Goal: Task Accomplishment & Management: Manage account settings

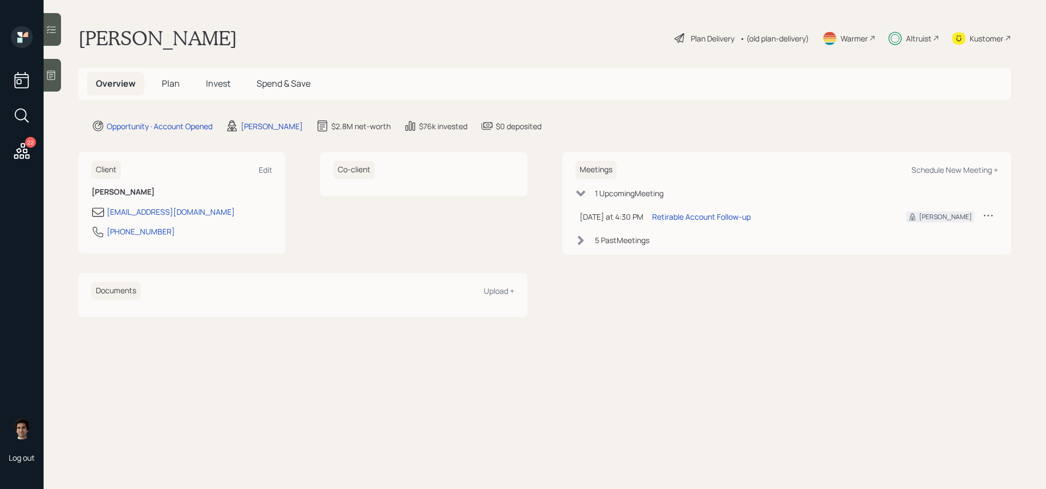
click at [905, 42] on div "Altruist" at bounding box center [914, 38] width 51 height 24
click at [725, 35] on div "Plan Delivery" at bounding box center [713, 38] width 44 height 11
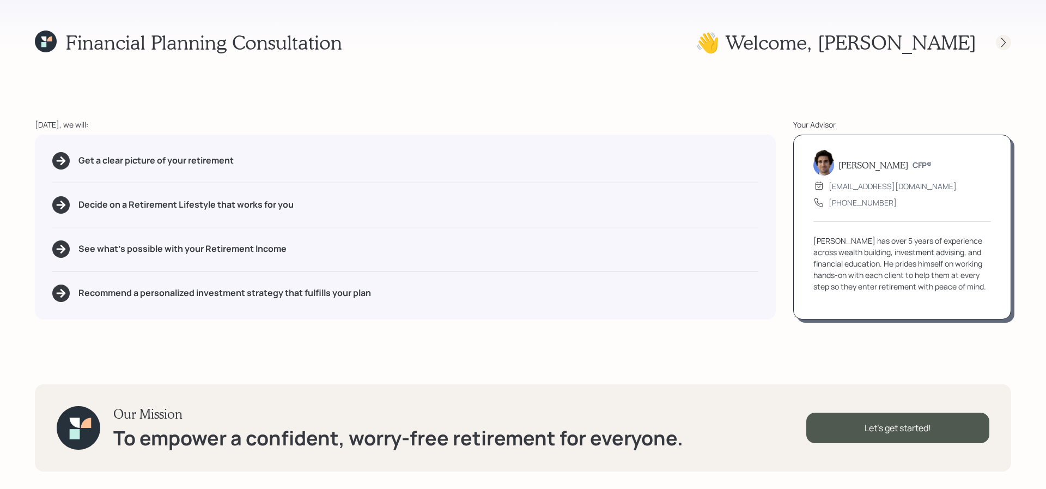
click at [999, 42] on icon at bounding box center [1003, 42] width 11 height 11
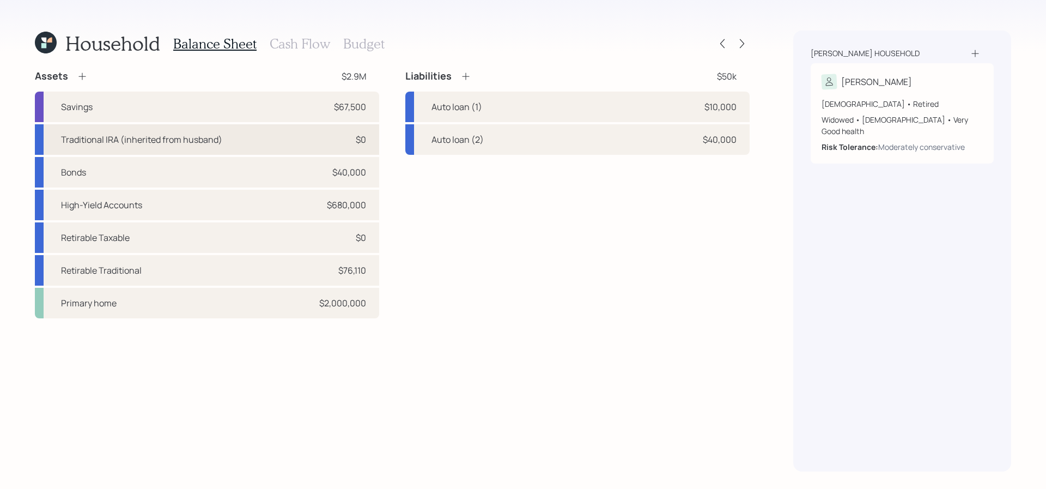
click at [300, 136] on div "Traditional IRA (inherited from husband) $0" at bounding box center [207, 139] width 344 height 31
select select "ira"
select select "balanced"
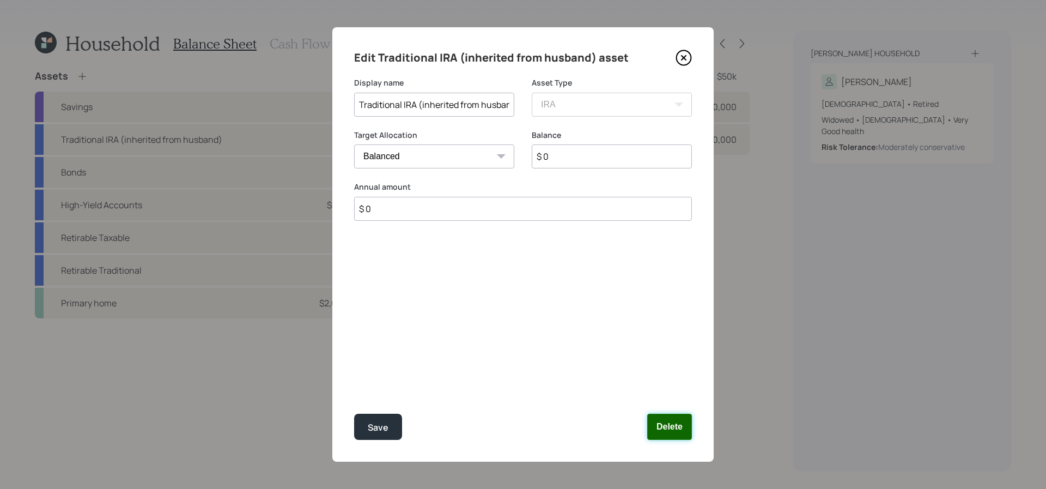
click at [684, 436] on button "Delete" at bounding box center [669, 427] width 45 height 26
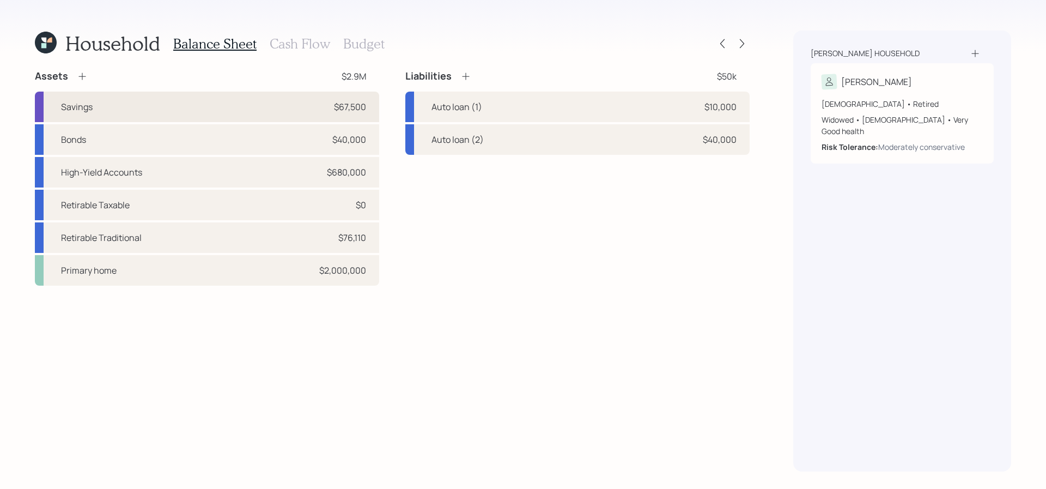
click at [371, 106] on div "Savings $67,500" at bounding box center [207, 107] width 344 height 31
select select "emergency_fund"
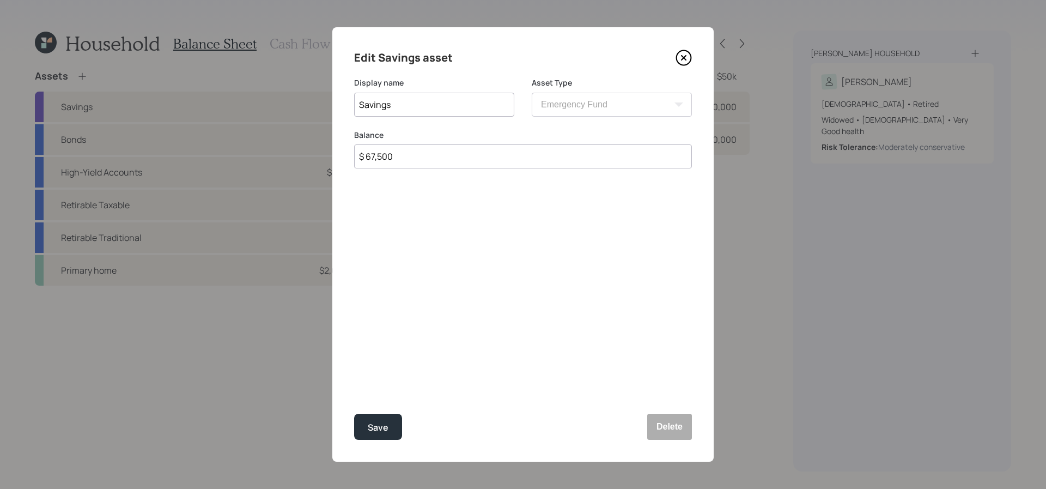
drag, startPoint x: 438, startPoint y: 153, endPoint x: 217, endPoint y: 117, distance: 223.6
click at [217, 117] on div "Edit Savings asset Display name Savings Asset Type SEP [PERSON_NAME] IRA 401(k)…" at bounding box center [523, 244] width 1046 height 489
click at [429, 126] on div "Display name Savings" at bounding box center [434, 103] width 160 height 52
click at [690, 59] on icon at bounding box center [684, 58] width 16 height 16
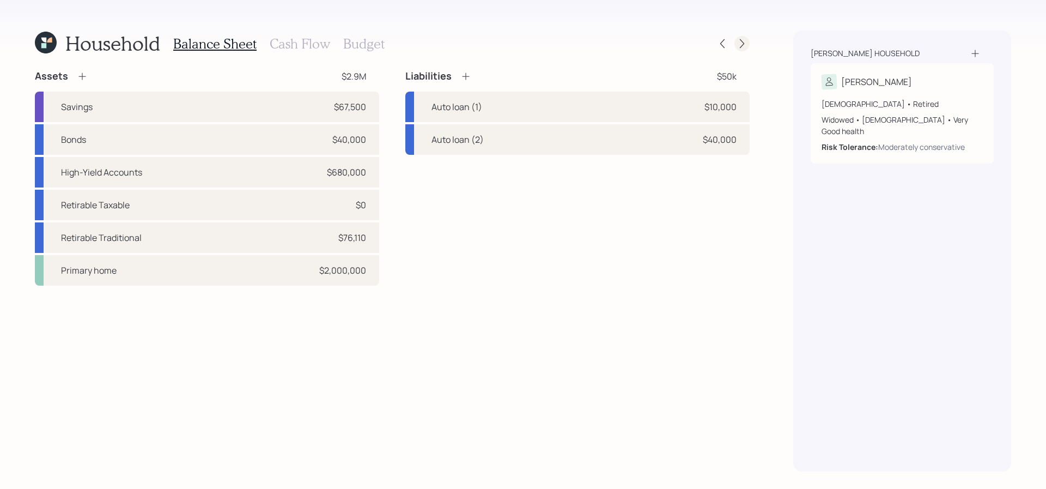
click at [742, 40] on icon at bounding box center [742, 43] width 11 height 11
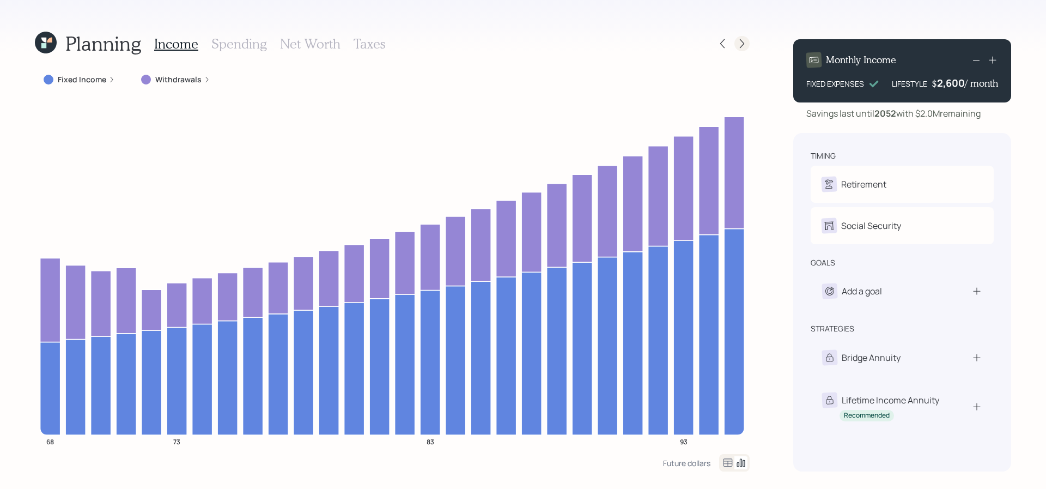
click at [749, 47] on div at bounding box center [732, 43] width 35 height 15
click at [748, 47] on div at bounding box center [741, 43] width 15 height 15
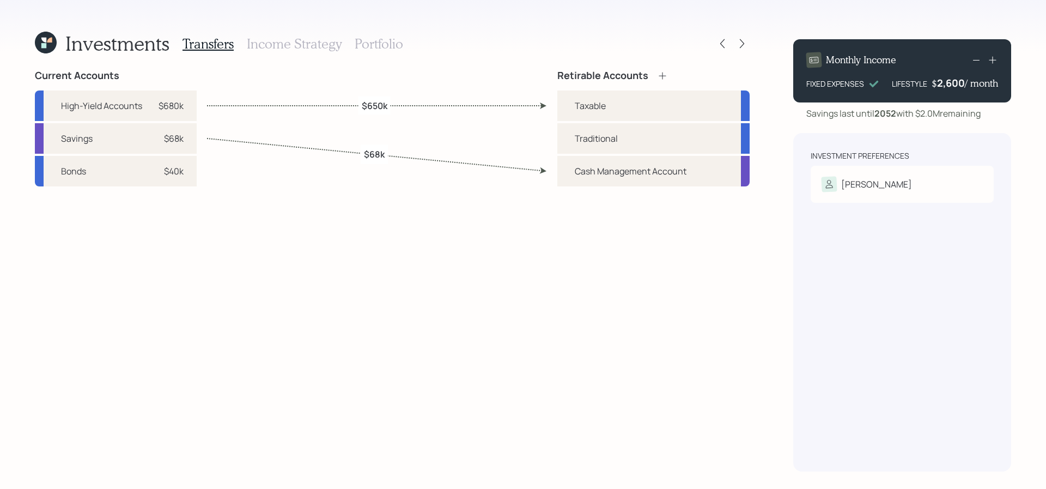
click at [382, 48] on h3 "Portfolio" at bounding box center [379, 44] width 48 height 16
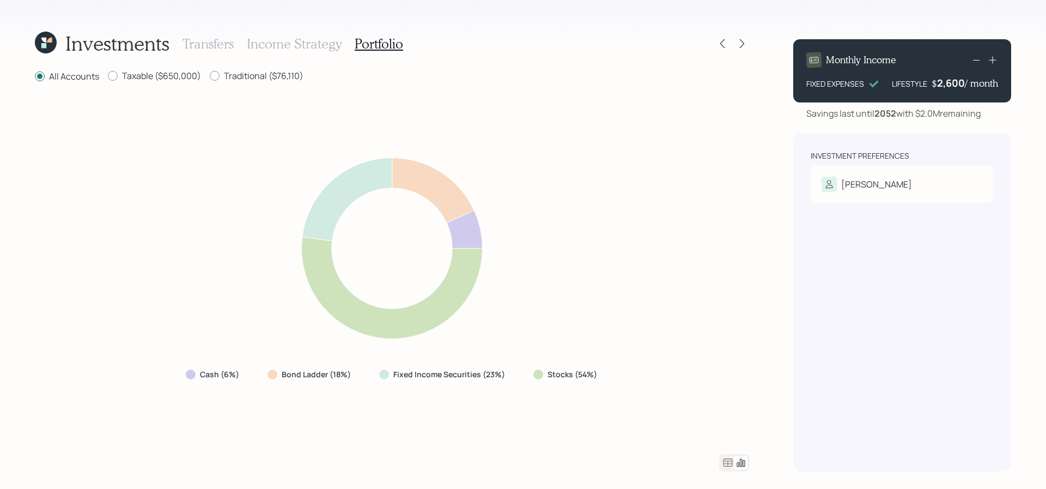
click at [155, 86] on div "All Accounts Taxable ($650,000) Traditional ($76,110) Cash (6%) Bond Ladder (18…" at bounding box center [392, 271] width 715 height 402
click at [157, 80] on label "Taxable ($650,000)" at bounding box center [154, 76] width 93 height 12
click at [108, 76] on input "Taxable ($650,000)" at bounding box center [107, 76] width 1 height 1
radio input "true"
radio input "false"
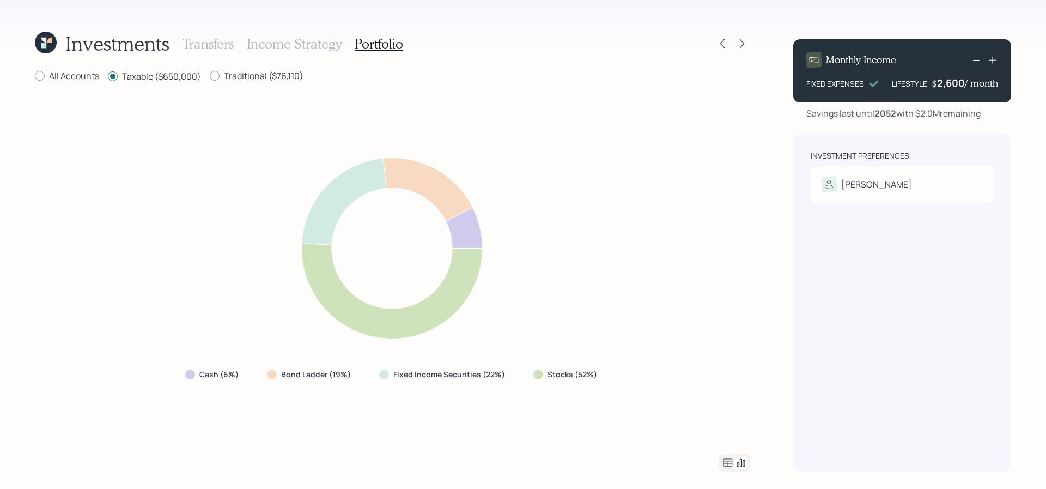
click at [722, 463] on icon at bounding box center [727, 462] width 13 height 13
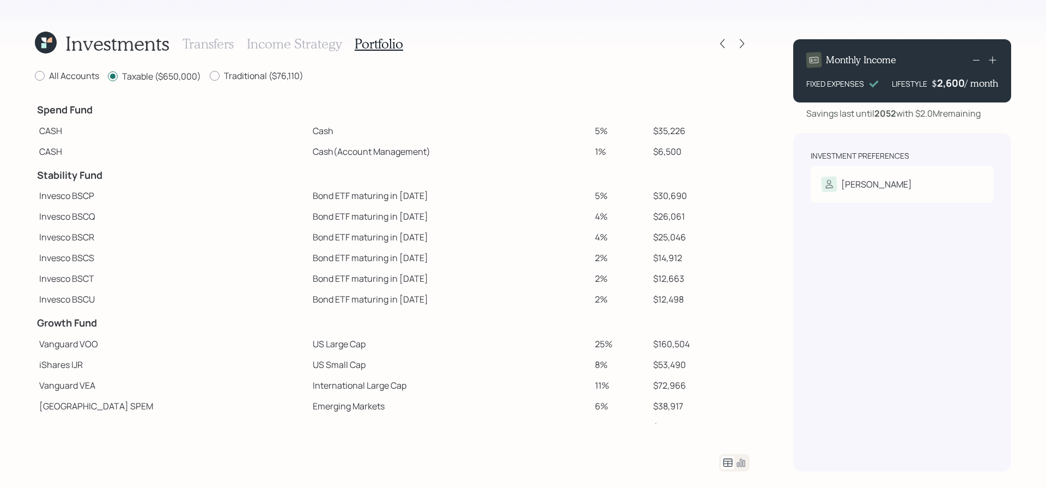
click at [256, 44] on h3 "Income Strategy" at bounding box center [294, 44] width 95 height 16
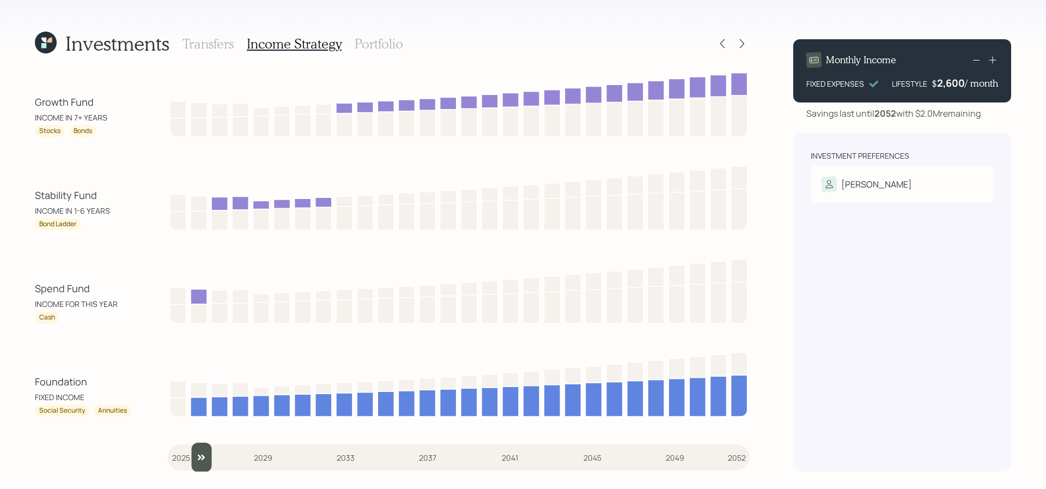
drag, startPoint x: 187, startPoint y: 454, endPoint x: 201, endPoint y: 454, distance: 13.1
type input "2026"
click at [201, 454] on input "slider" at bounding box center [459, 456] width 582 height 29
click at [368, 39] on h3 "Portfolio" at bounding box center [379, 44] width 48 height 16
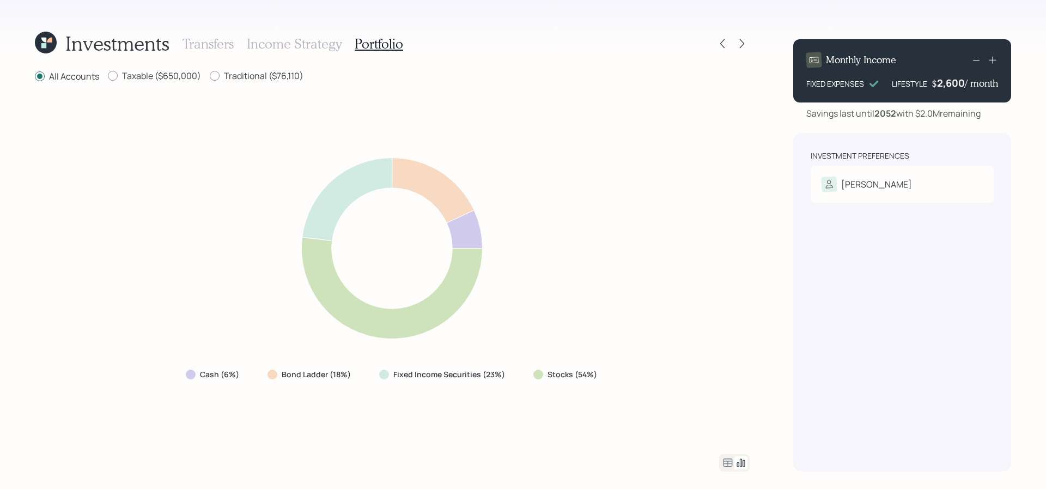
click at [150, 82] on div "Taxable ($650,000)" at bounding box center [154, 77] width 93 height 14
click at [150, 79] on label "Taxable ($650,000)" at bounding box center [154, 76] width 93 height 12
click at [108, 76] on input "Taxable ($650,000)" at bounding box center [107, 76] width 1 height 1
radio input "true"
radio input "false"
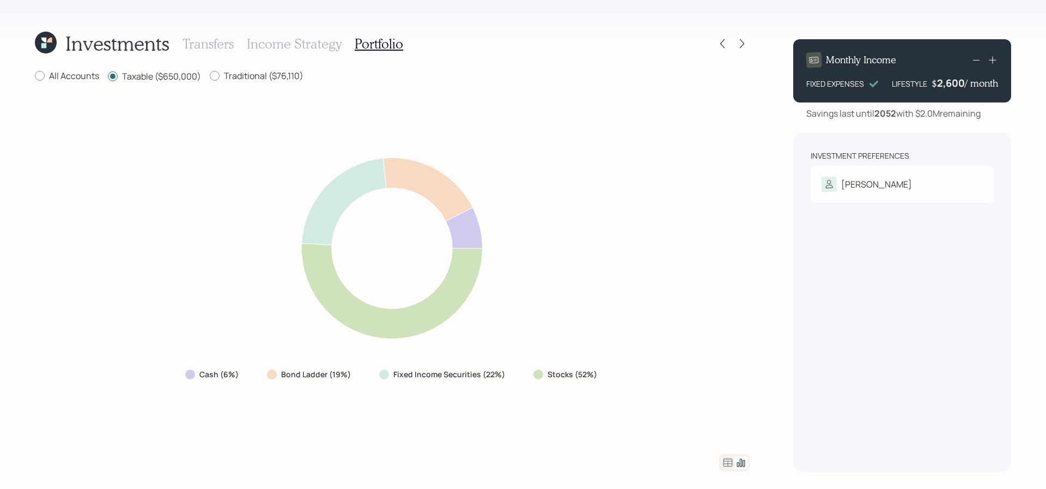
click at [726, 467] on icon at bounding box center [727, 462] width 13 height 13
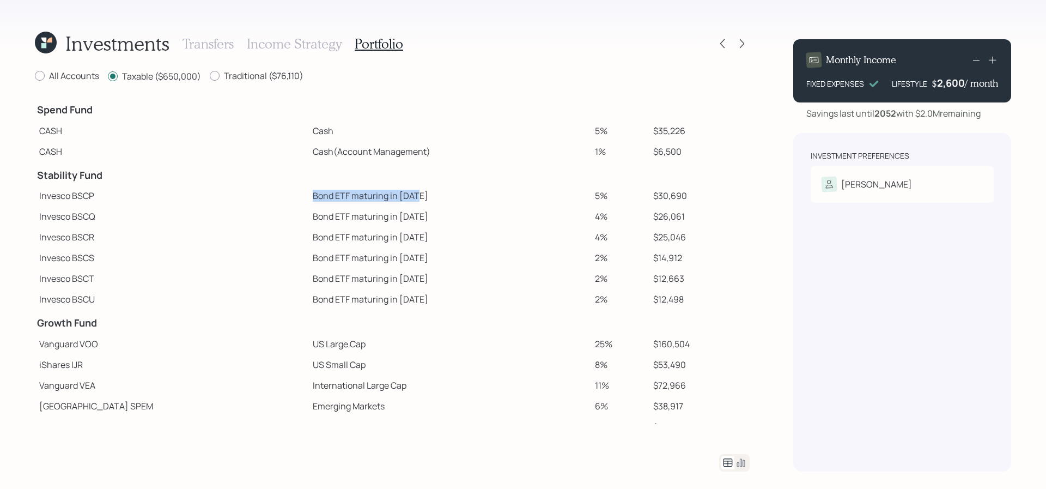
drag, startPoint x: 365, startPoint y: 202, endPoint x: 239, endPoint y: 198, distance: 125.9
click at [239, 198] on tr "Invesco BSCP Bond ETF maturing in [DATE] 5% $30,690" at bounding box center [392, 195] width 715 height 21
drag, startPoint x: 675, startPoint y: 198, endPoint x: 634, endPoint y: 198, distance: 40.9
click at [649, 198] on td "$30,690" at bounding box center [699, 195] width 101 height 21
drag, startPoint x: 363, startPoint y: 220, endPoint x: 228, endPoint y: 218, distance: 135.1
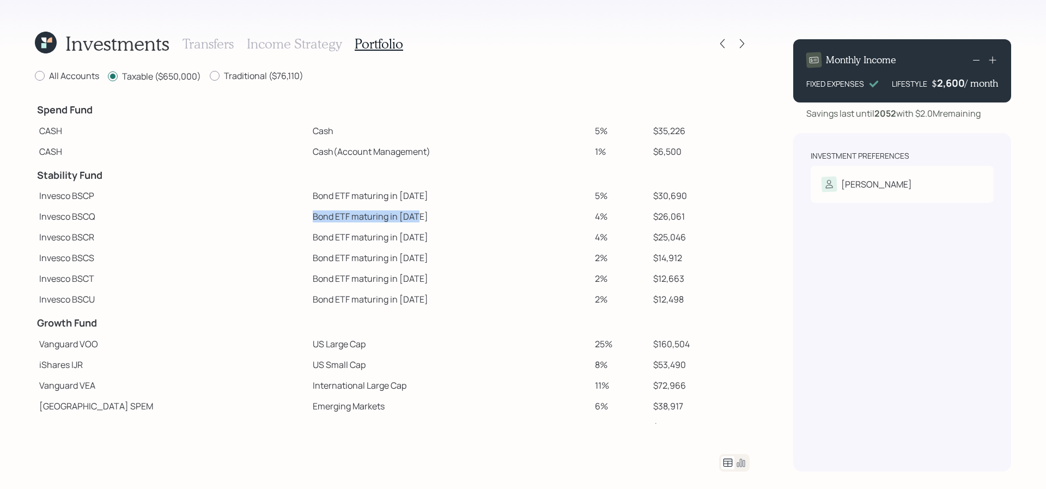
click at [228, 218] on tr "Invesco BSCQ Bond ETF maturing in [DATE] 4% $26,061" at bounding box center [392, 216] width 715 height 21
drag, startPoint x: 676, startPoint y: 215, endPoint x: 624, endPoint y: 215, distance: 51.2
click at [624, 215] on tr "Invesco BSCQ Bond ETF maturing in [DATE] 4% $26,061" at bounding box center [392, 216] width 715 height 21
click at [652, 218] on td "$26,061" at bounding box center [699, 216] width 101 height 21
drag, startPoint x: 676, startPoint y: 128, endPoint x: 620, endPoint y: 128, distance: 56.1
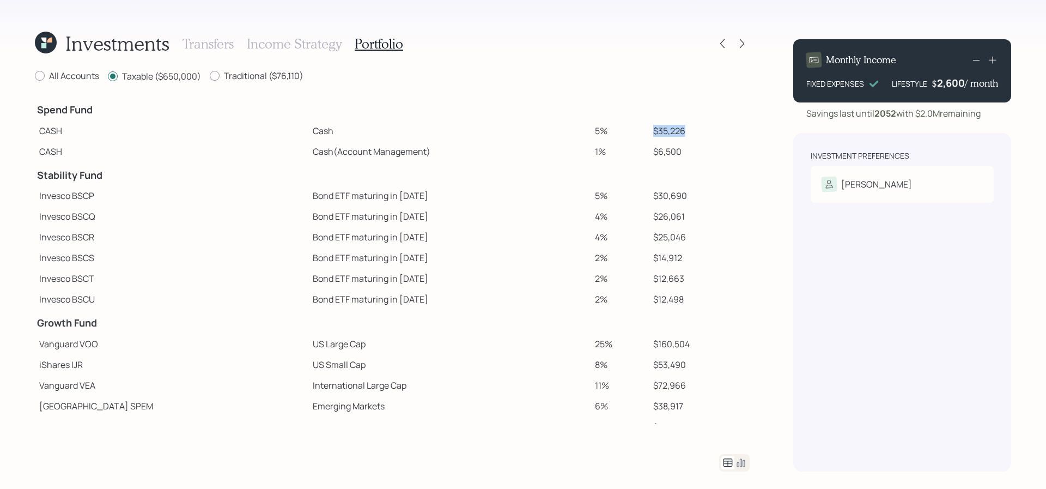
click at [620, 128] on tr "CASH Cash 5% $35,226" at bounding box center [392, 130] width 715 height 21
drag, startPoint x: 673, startPoint y: 192, endPoint x: 625, endPoint y: 200, distance: 48.6
click at [625, 200] on tr "Invesco BSCP Bond ETF maturing in [DATE] 5% $30,690" at bounding box center [392, 195] width 715 height 21
click at [660, 131] on td "$35,226" at bounding box center [699, 130] width 101 height 21
drag, startPoint x: 684, startPoint y: 131, endPoint x: 611, endPoint y: 130, distance: 73.0
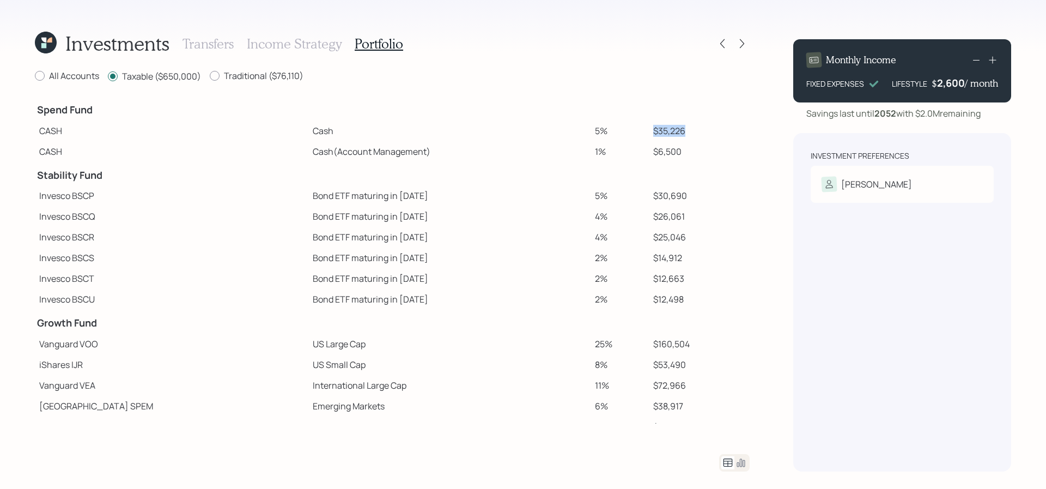
click at [611, 130] on tr "CASH Cash 5% $35,226" at bounding box center [392, 130] width 715 height 21
click at [281, 45] on h3 "Income Strategy" at bounding box center [294, 44] width 95 height 16
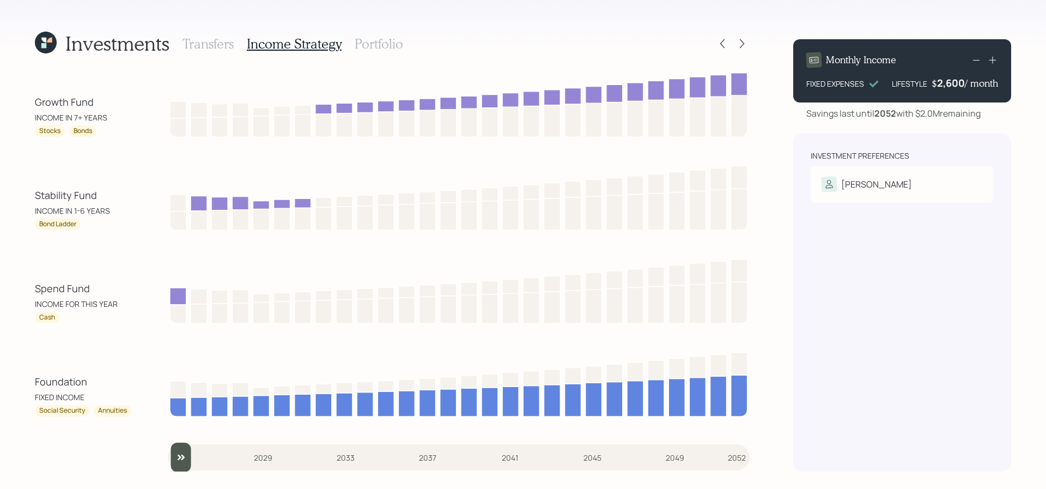
click at [381, 43] on h3 "Portfolio" at bounding box center [379, 44] width 48 height 16
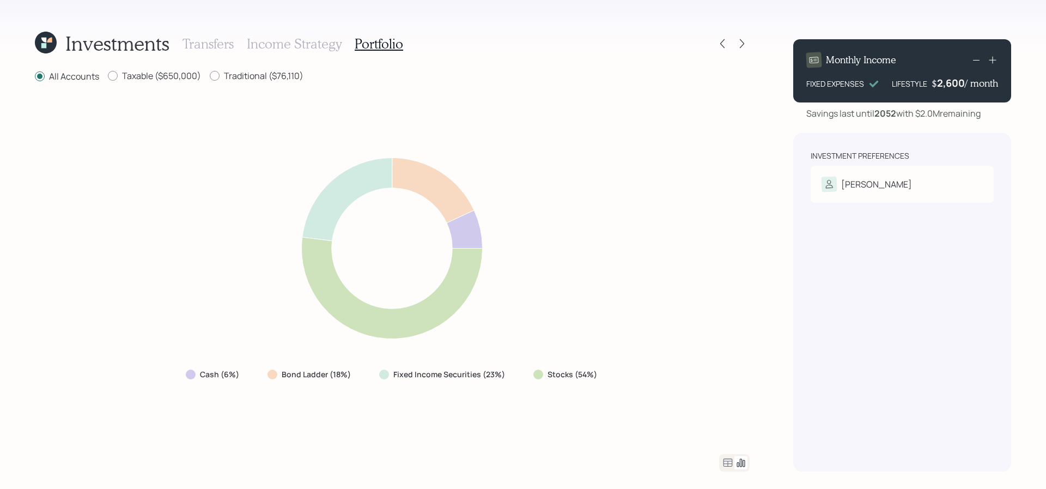
click at [731, 459] on icon at bounding box center [727, 462] width 13 height 13
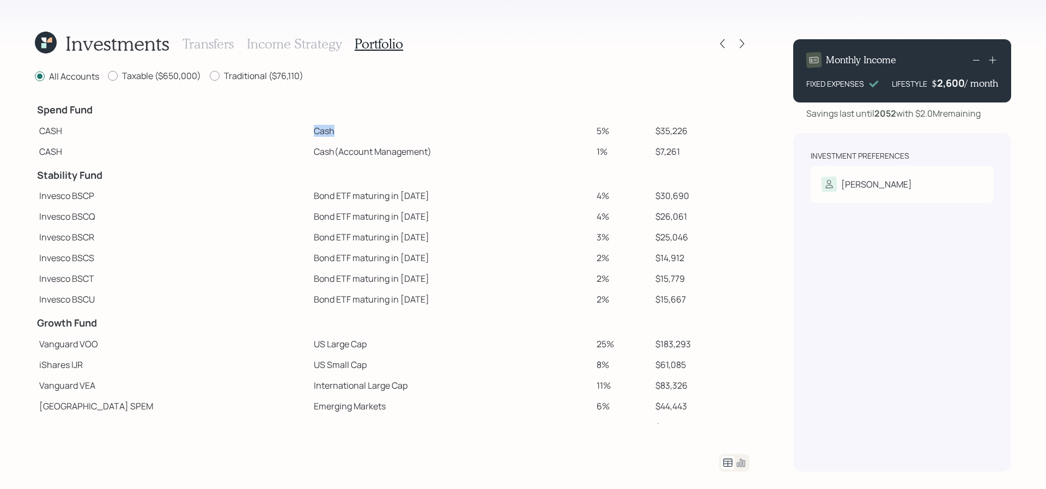
drag, startPoint x: 281, startPoint y: 140, endPoint x: 239, endPoint y: 134, distance: 41.8
click at [239, 133] on tr "CASH Cash 5% $35,226" at bounding box center [392, 130] width 715 height 21
click at [309, 145] on td "Cash (Account Management)" at bounding box center [450, 151] width 283 height 21
drag, startPoint x: 679, startPoint y: 130, endPoint x: 610, endPoint y: 130, distance: 69.7
click at [610, 130] on tr "CASH Cash 5% $35,226" at bounding box center [392, 130] width 715 height 21
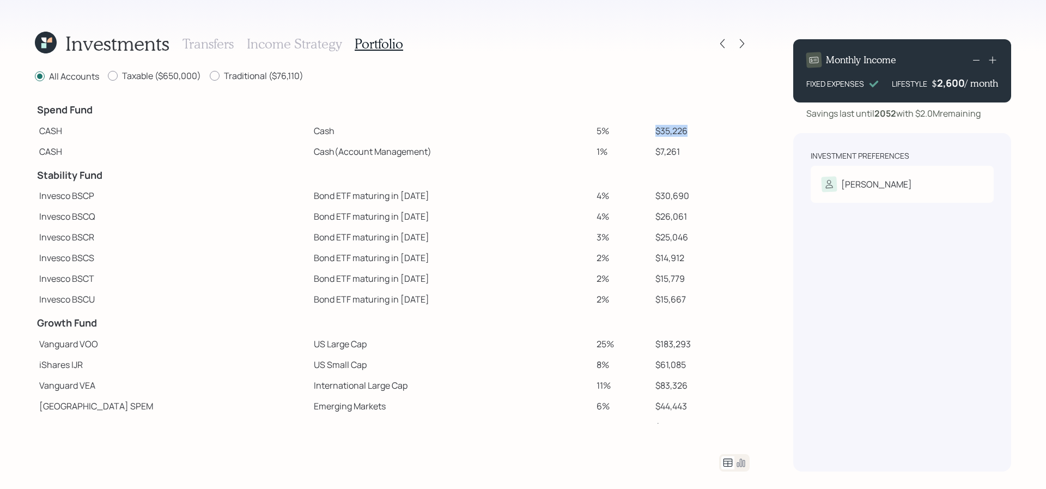
click at [651, 135] on td "$35,226" at bounding box center [700, 130] width 99 height 21
drag, startPoint x: 676, startPoint y: 133, endPoint x: 632, endPoint y: 133, distance: 44.7
click at [632, 133] on tr "CASH Cash 5% $35,226" at bounding box center [392, 130] width 715 height 21
click at [651, 138] on td "$35,226" at bounding box center [700, 130] width 99 height 21
drag, startPoint x: 683, startPoint y: 130, endPoint x: 586, endPoint y: 130, distance: 96.4
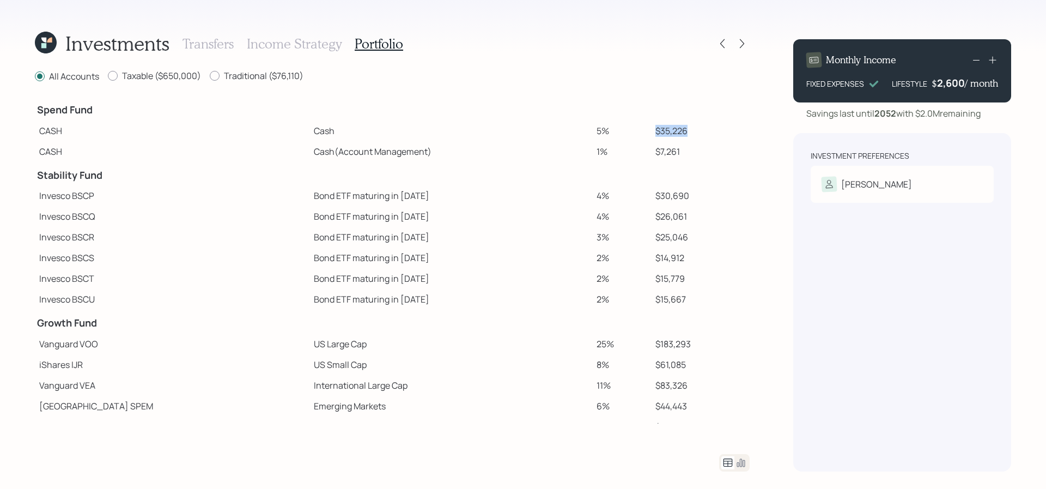
click at [586, 130] on tr "CASH Cash 5% $35,226" at bounding box center [392, 130] width 715 height 21
click at [667, 132] on td "$35,226" at bounding box center [700, 130] width 99 height 21
drag, startPoint x: 681, startPoint y: 194, endPoint x: 627, endPoint y: 194, distance: 53.9
click at [627, 194] on tr "Invesco BSCP Bond ETF maturing in [DATE] 4% $30,690" at bounding box center [392, 195] width 715 height 21
click at [634, 203] on td "4%" at bounding box center [621, 195] width 58 height 21
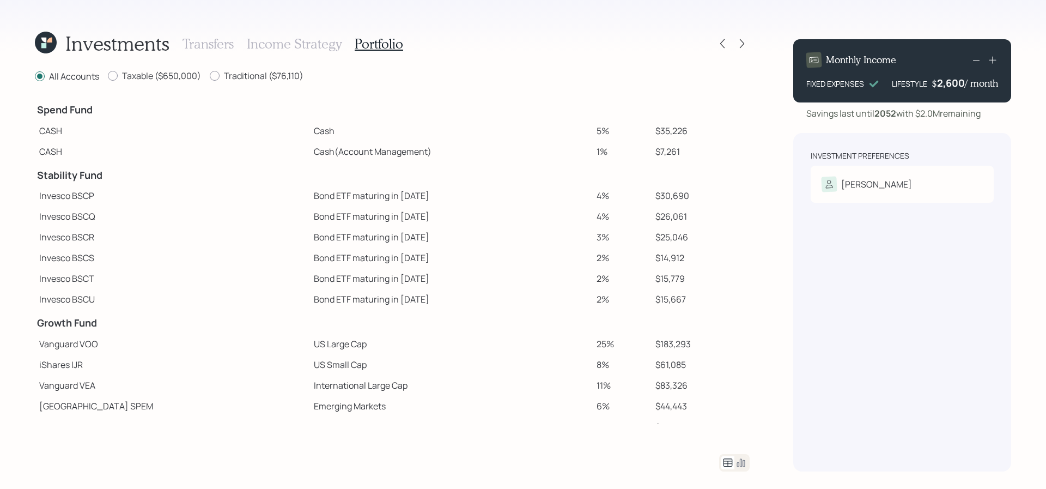
click at [699, 234] on td "$25,046" at bounding box center [700, 237] width 99 height 21
click at [725, 41] on icon at bounding box center [722, 43] width 11 height 11
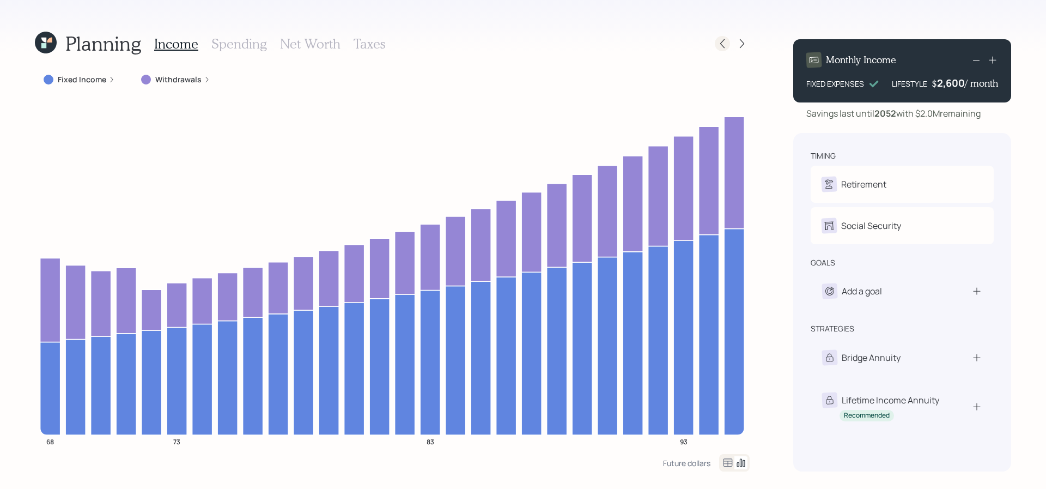
click at [724, 38] on div at bounding box center [722, 43] width 15 height 15
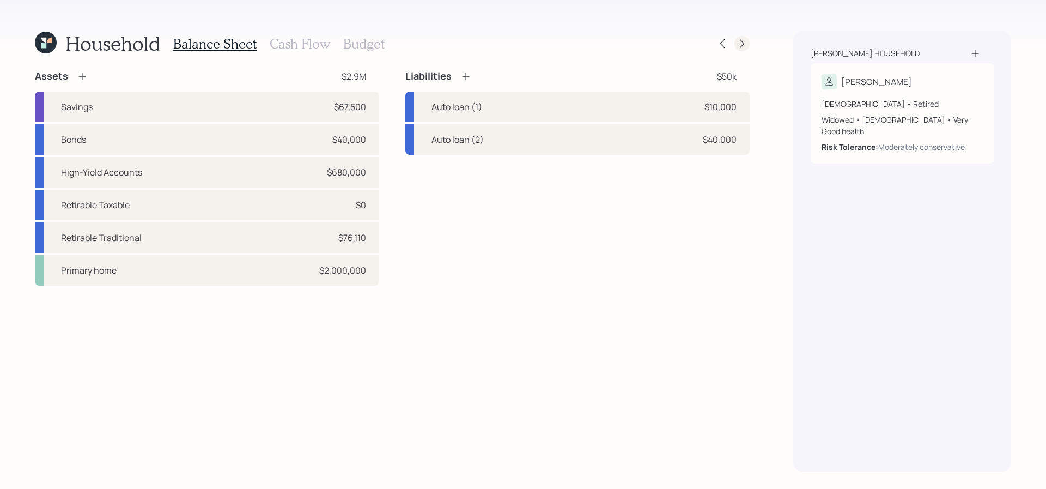
click at [748, 40] on div at bounding box center [741, 43] width 15 height 15
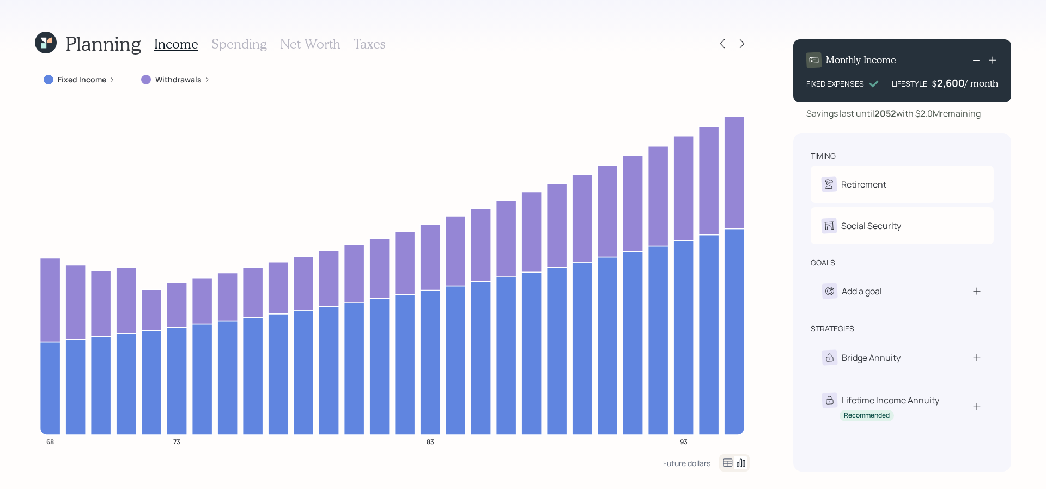
click at [748, 40] on div at bounding box center [741, 43] width 15 height 15
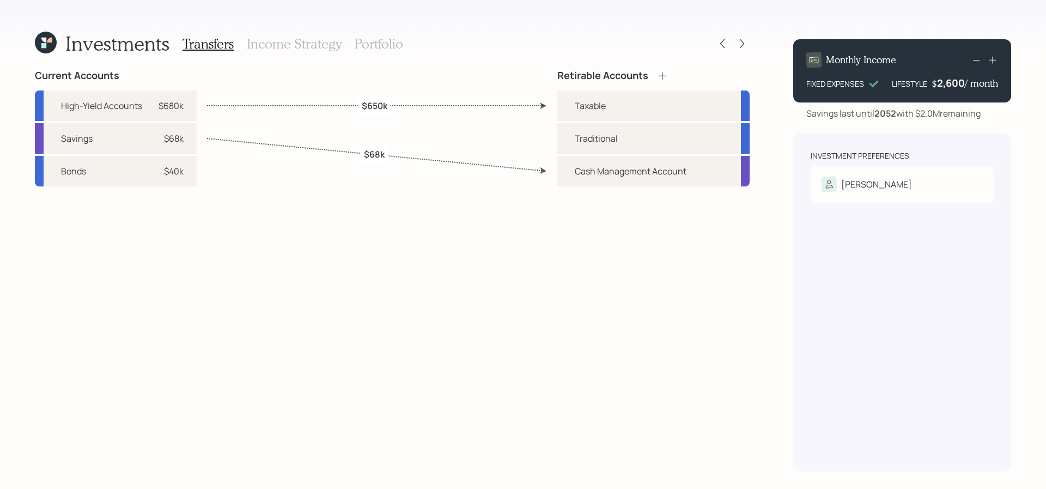
click at [363, 21] on div "Investments Transfers Income Strategy Portfolio Current Accounts High-Yield Acc…" at bounding box center [523, 244] width 1046 height 489
click at [363, 37] on h3 "Portfolio" at bounding box center [379, 44] width 48 height 16
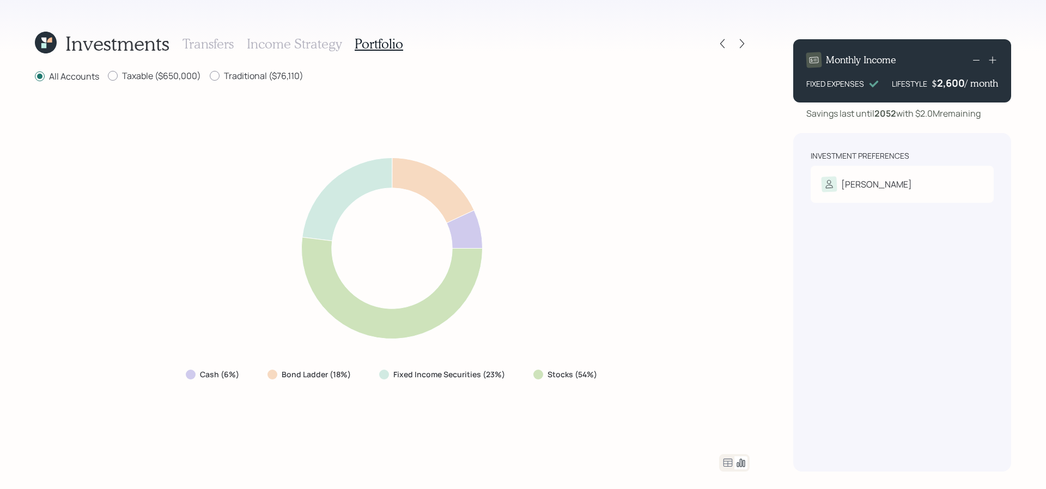
click at [728, 464] on icon at bounding box center [728, 462] width 9 height 8
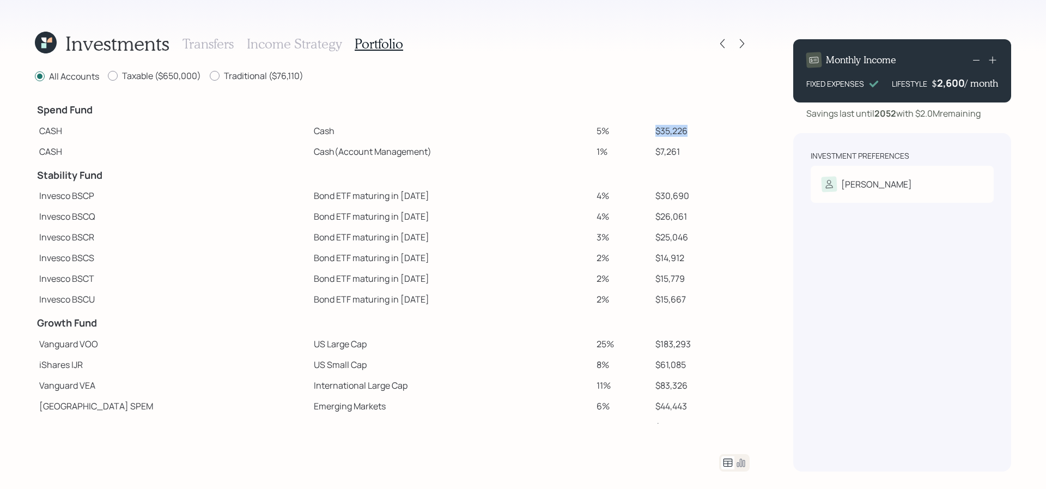
drag, startPoint x: 680, startPoint y: 131, endPoint x: 597, endPoint y: 131, distance: 83.4
click at [597, 131] on tr "CASH Cash 5% $35,226" at bounding box center [392, 130] width 715 height 21
drag, startPoint x: 360, startPoint y: 193, endPoint x: 241, endPoint y: 197, distance: 118.3
click at [241, 197] on tr "Invesco BSCP Bond ETF maturing in [DATE] 4% $30,690" at bounding box center [392, 195] width 715 height 21
drag, startPoint x: 682, startPoint y: 193, endPoint x: 634, endPoint y: 193, distance: 48.5
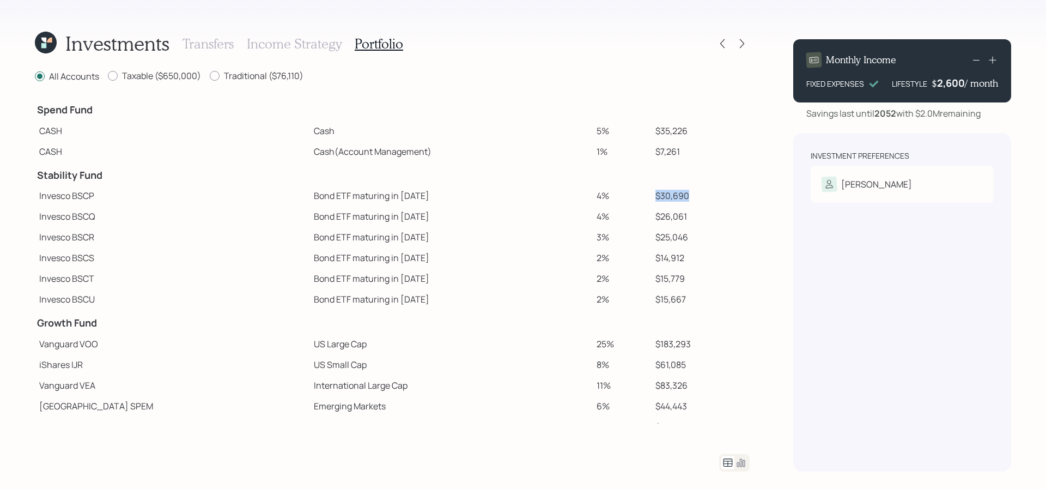
click at [634, 193] on tr "Invesco BSCP Bond ETF maturing in [DATE] 4% $30,690" at bounding box center [392, 195] width 715 height 21
click at [612, 302] on td "2%" at bounding box center [621, 299] width 58 height 21
drag, startPoint x: 686, startPoint y: 131, endPoint x: 617, endPoint y: 122, distance: 69.8
click at [617, 122] on tr "CASH Cash 5% $35,226" at bounding box center [392, 130] width 715 height 21
click at [619, 123] on td "5%" at bounding box center [621, 130] width 58 height 21
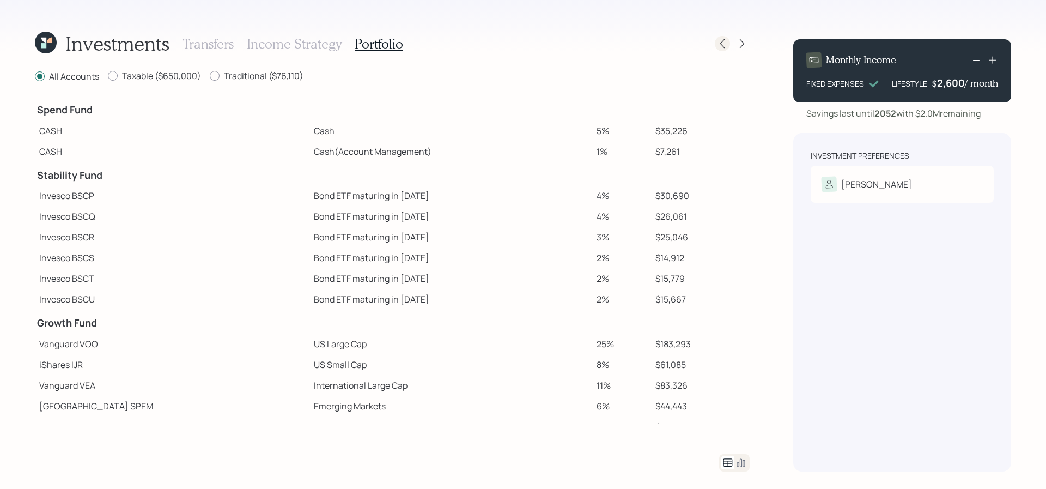
click at [728, 47] on div at bounding box center [722, 43] width 15 height 15
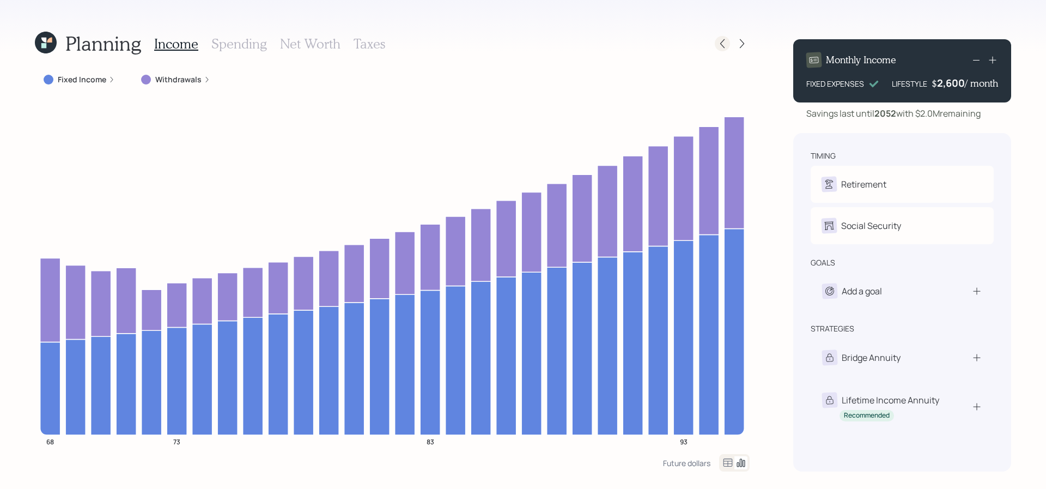
click at [729, 46] on div at bounding box center [722, 43] width 15 height 15
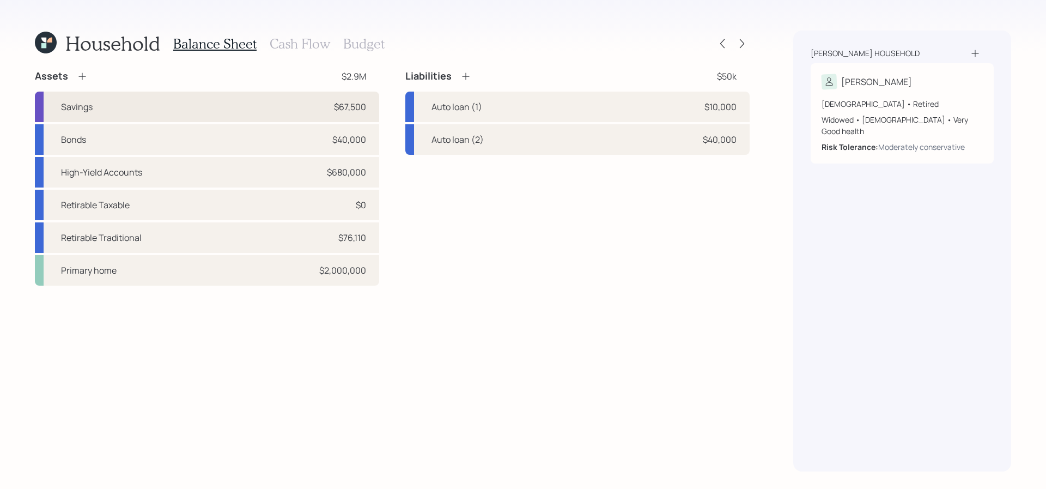
drag, startPoint x: 374, startPoint y: 108, endPoint x: 368, endPoint y: 114, distance: 8.5
click at [368, 114] on div "Savings $67,500" at bounding box center [207, 107] width 344 height 31
select select "emergency_fund"
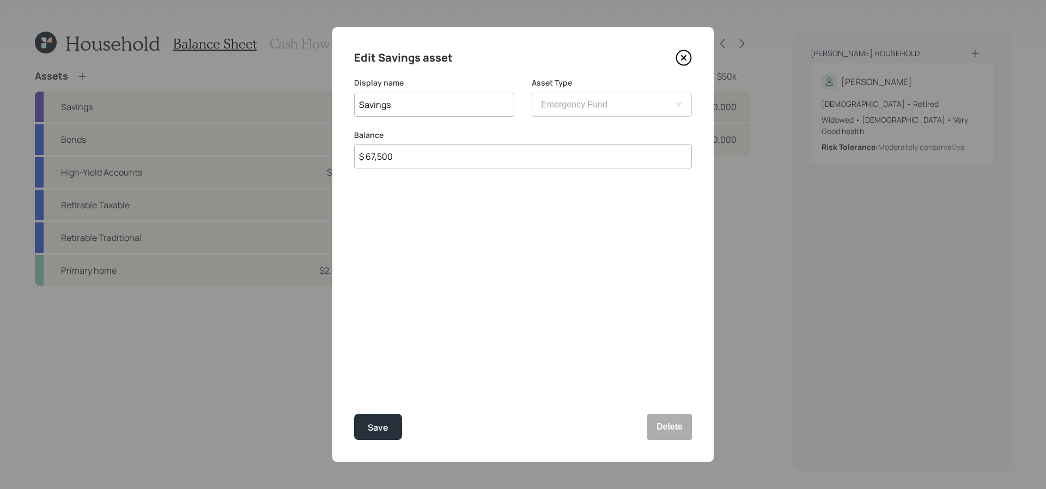
click at [686, 62] on icon at bounding box center [684, 58] width 16 height 16
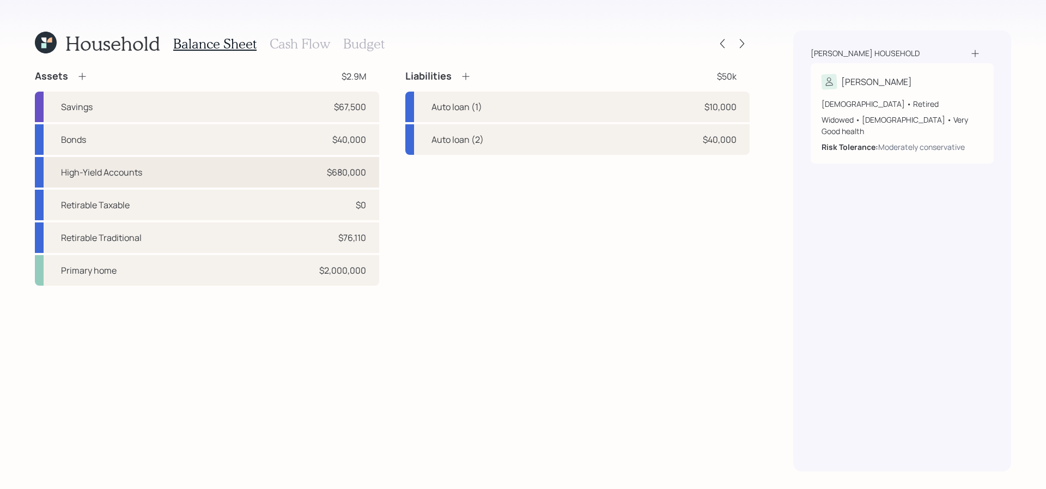
drag, startPoint x: 371, startPoint y: 175, endPoint x: 378, endPoint y: 173, distance: 7.4
click at [378, 173] on div "High-Yield Accounts $680,000" at bounding box center [207, 172] width 344 height 31
select select "taxable"
select select "balanced"
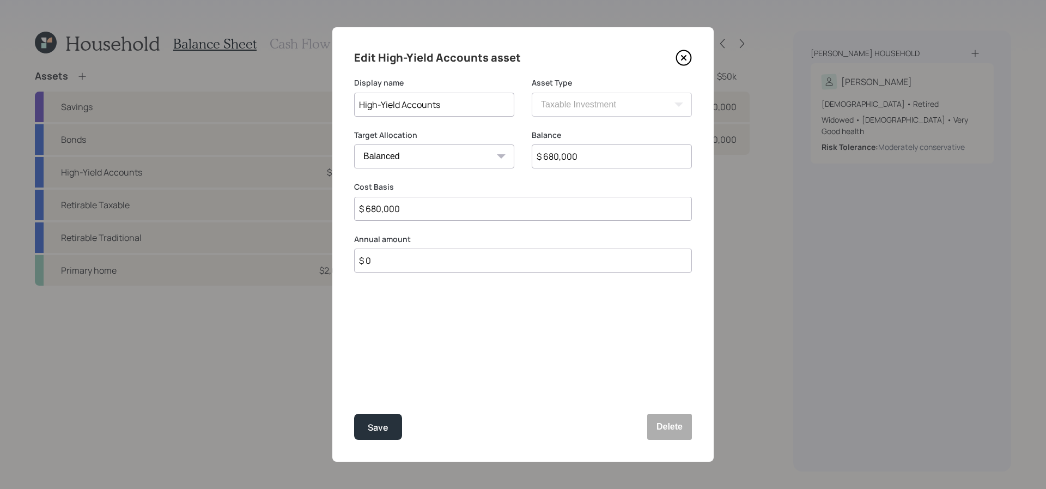
click at [684, 64] on icon at bounding box center [684, 58] width 16 height 16
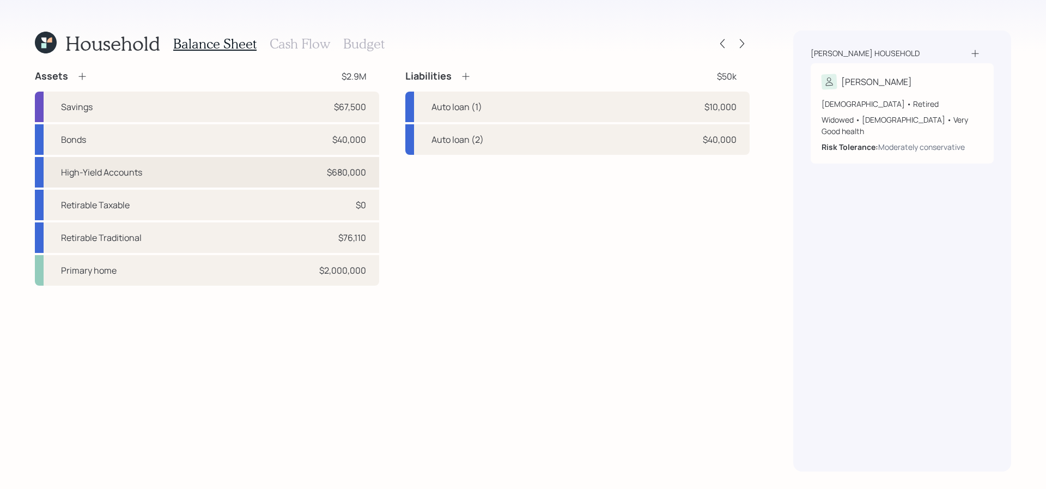
click at [348, 173] on div "$680,000" at bounding box center [346, 172] width 39 height 13
select select "taxable"
select select "balanced"
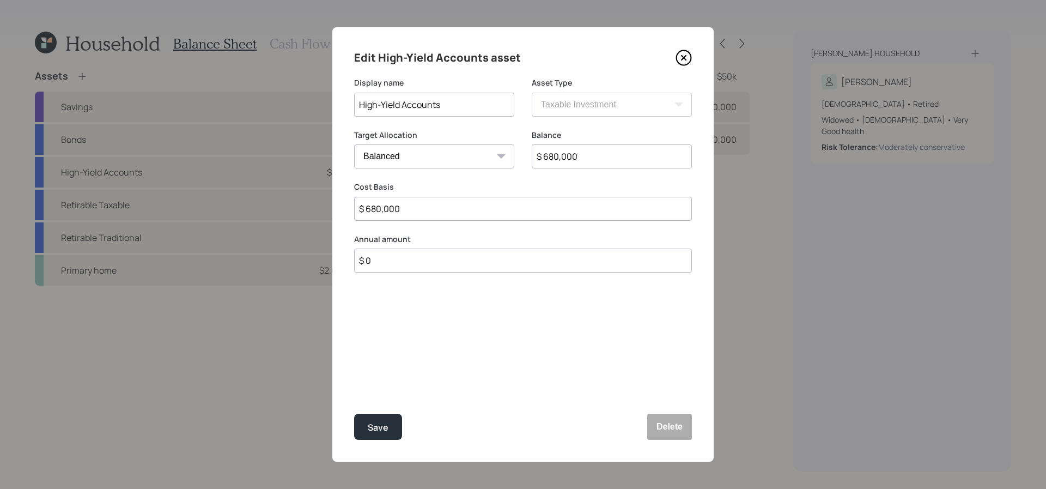
drag, startPoint x: 598, startPoint y: 163, endPoint x: 426, endPoint y: 154, distance: 171.9
click at [426, 154] on div "Target Allocation Cash Conservative Balanced Aggressive Balance $ 680,000" at bounding box center [523, 156] width 338 height 52
type input "$ 645,000"
click at [354, 414] on button "Save" at bounding box center [378, 427] width 48 height 26
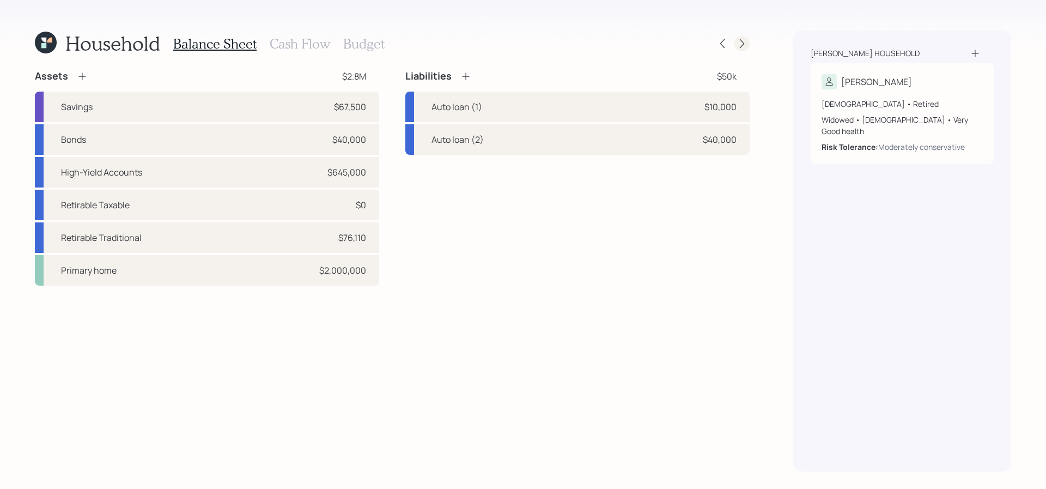
click at [739, 44] on icon at bounding box center [742, 43] width 11 height 11
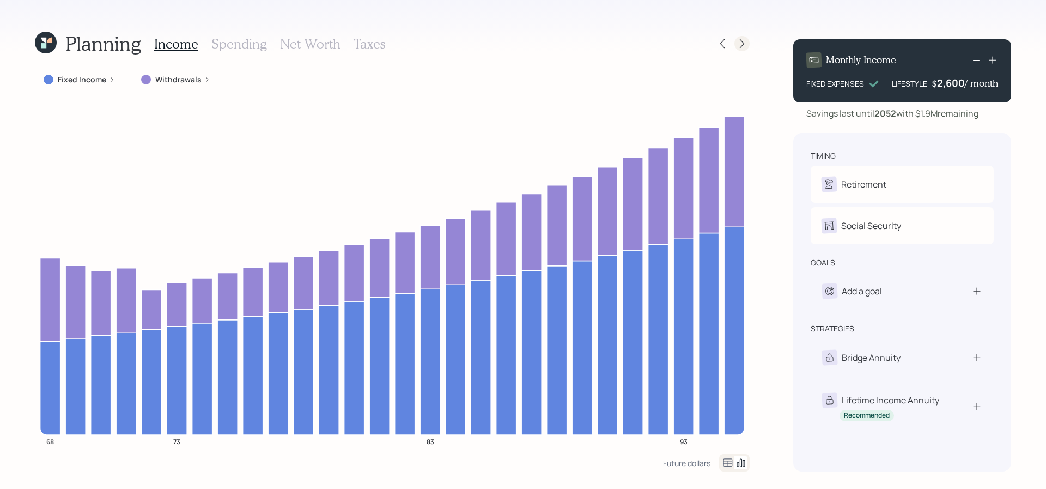
click at [739, 44] on icon at bounding box center [742, 43] width 11 height 11
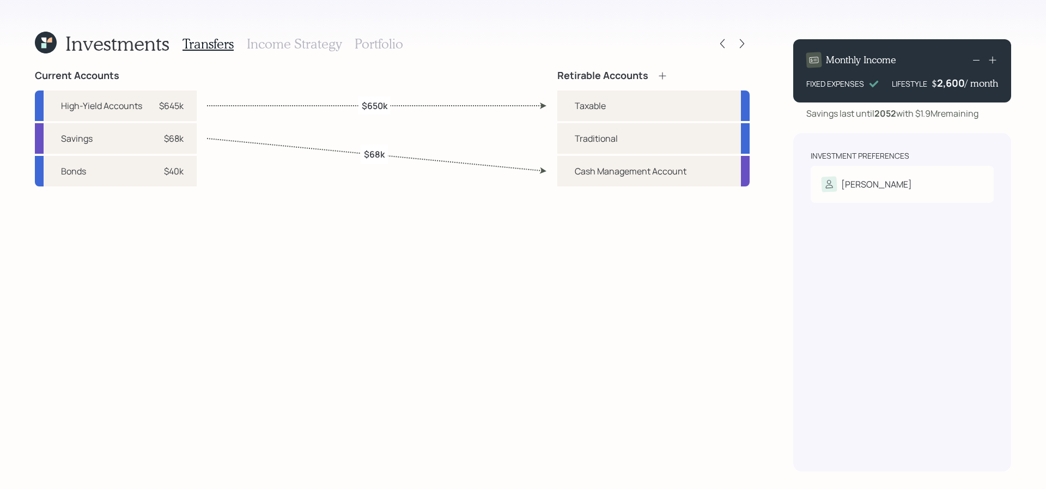
click at [361, 53] on div "Transfers Income Strategy Portfolio" at bounding box center [293, 44] width 221 height 26
click at [363, 46] on h3 "Portfolio" at bounding box center [379, 44] width 48 height 16
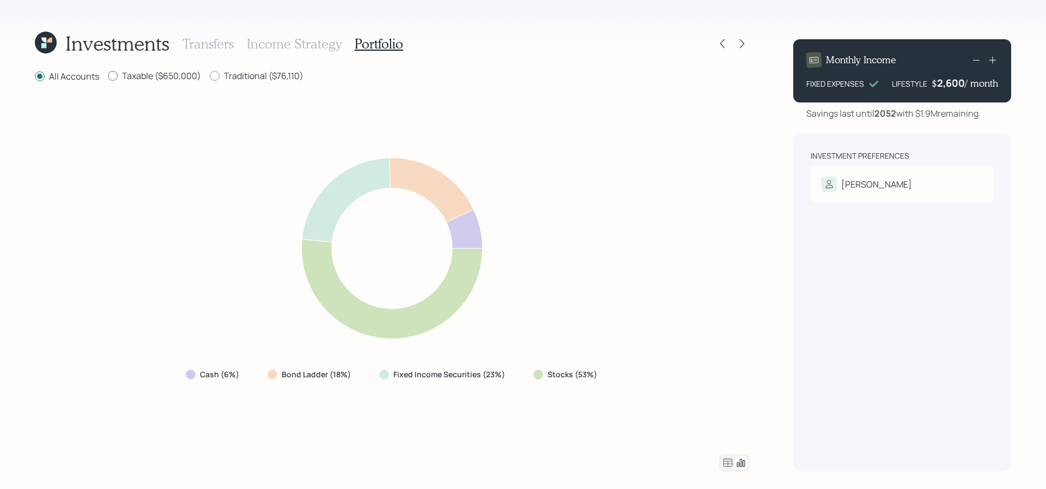
click at [143, 72] on label "Taxable ($650,000)" at bounding box center [154, 76] width 93 height 12
click at [108, 76] on input "Taxable ($650,000)" at bounding box center [107, 76] width 1 height 1
radio input "true"
radio input "false"
click at [734, 463] on icon at bounding box center [740, 462] width 13 height 13
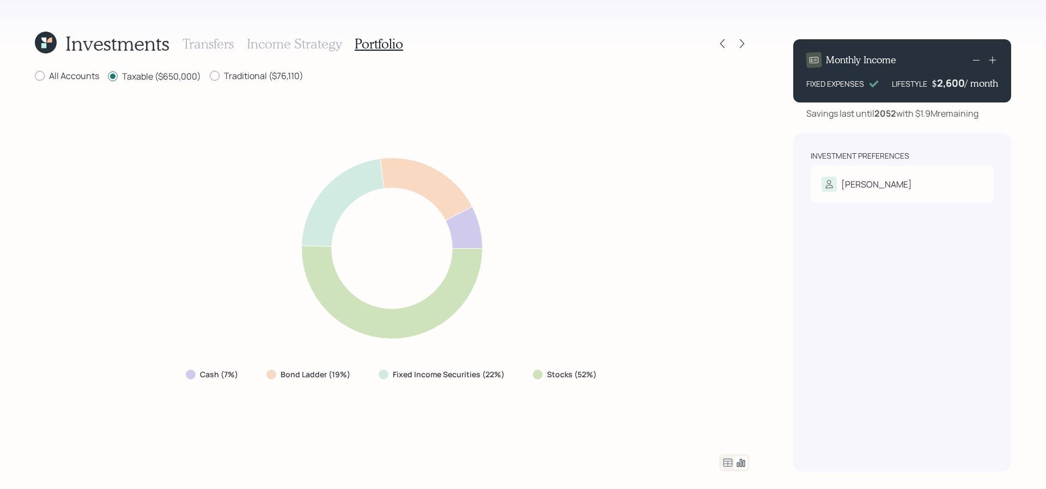
click at [725, 463] on icon at bounding box center [728, 462] width 9 height 8
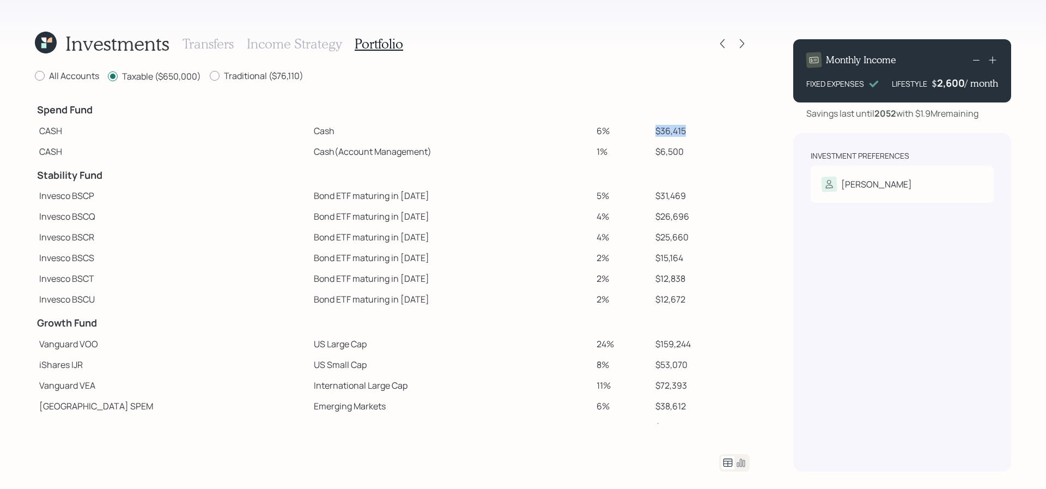
drag, startPoint x: 672, startPoint y: 132, endPoint x: 616, endPoint y: 132, distance: 56.1
click at [616, 132] on tr "CASH Cash 6% $36,415" at bounding box center [392, 130] width 715 height 21
click at [652, 173] on table "Spend Fund CASH Cash 6% $36,415 CASH Cash (Account Management) 1% $6,500 Stabil…" at bounding box center [392, 349] width 715 height 506
drag, startPoint x: 677, startPoint y: 138, endPoint x: 593, endPoint y: 138, distance: 84.5
click at [593, 138] on tr "CASH Cash 6% $36,415" at bounding box center [392, 130] width 715 height 21
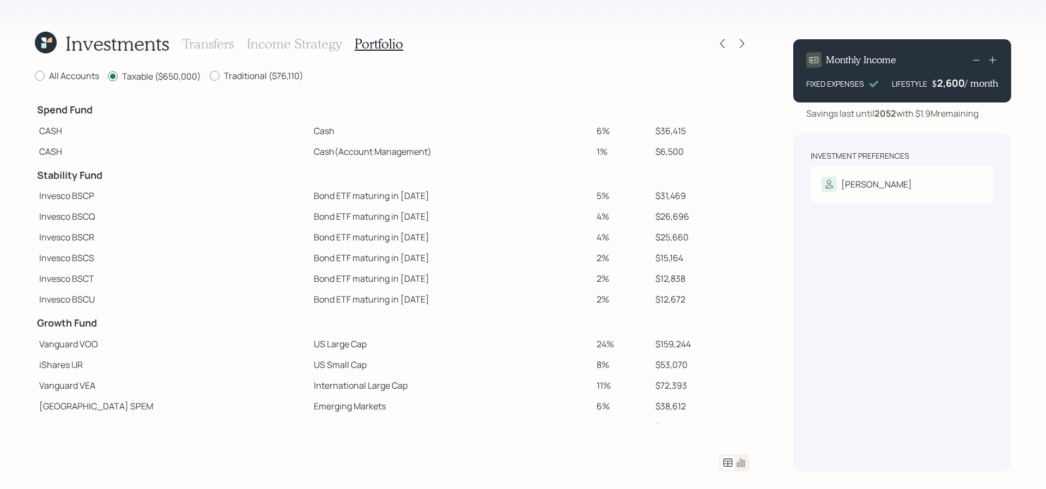
click at [562, 265] on td "Bond ETF maturing in [DATE]" at bounding box center [450, 257] width 283 height 21
